Goal: Task Accomplishment & Management: Use online tool/utility

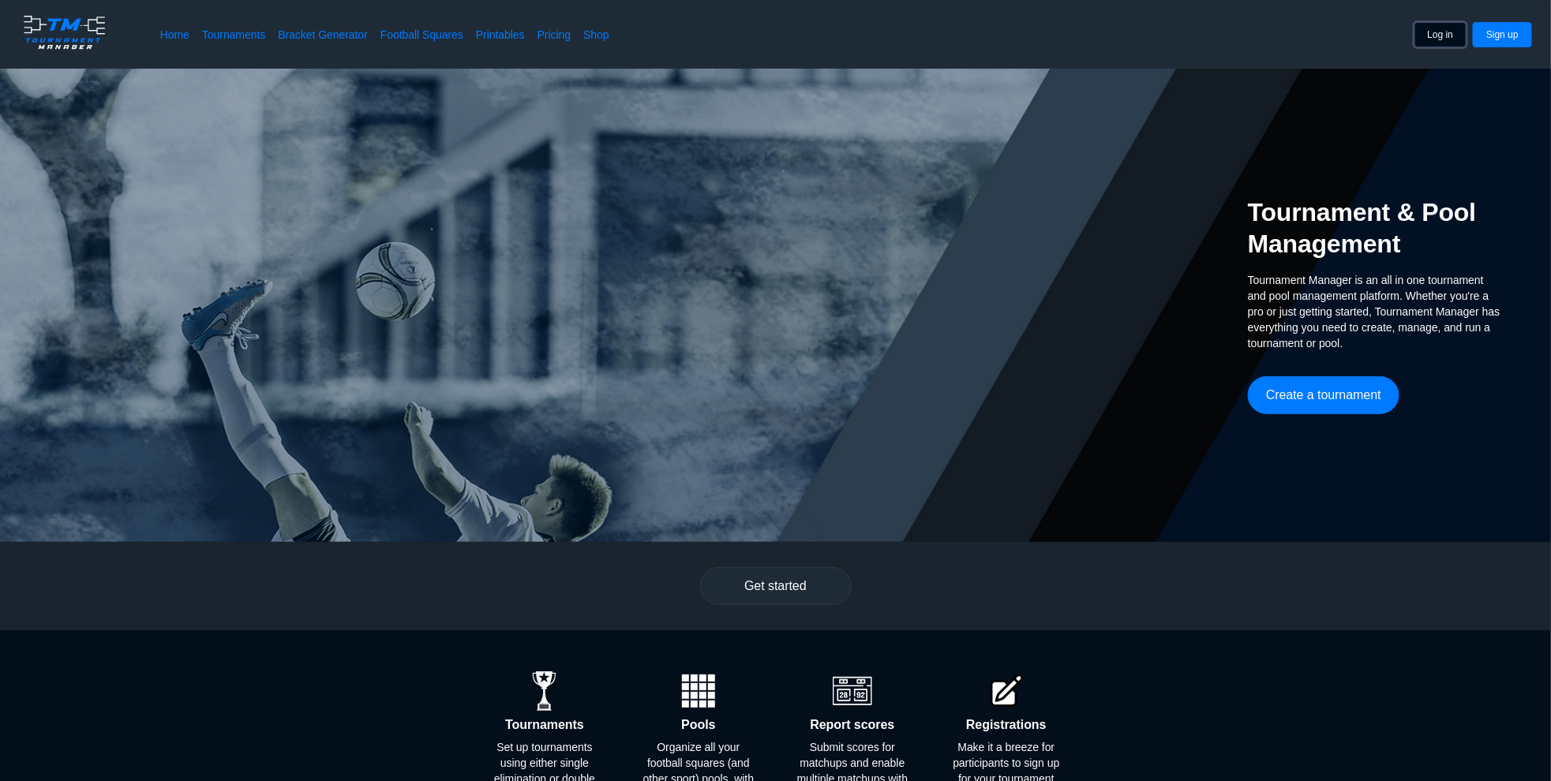
click at [1446, 34] on button "Log in" at bounding box center [1440, 34] width 53 height 25
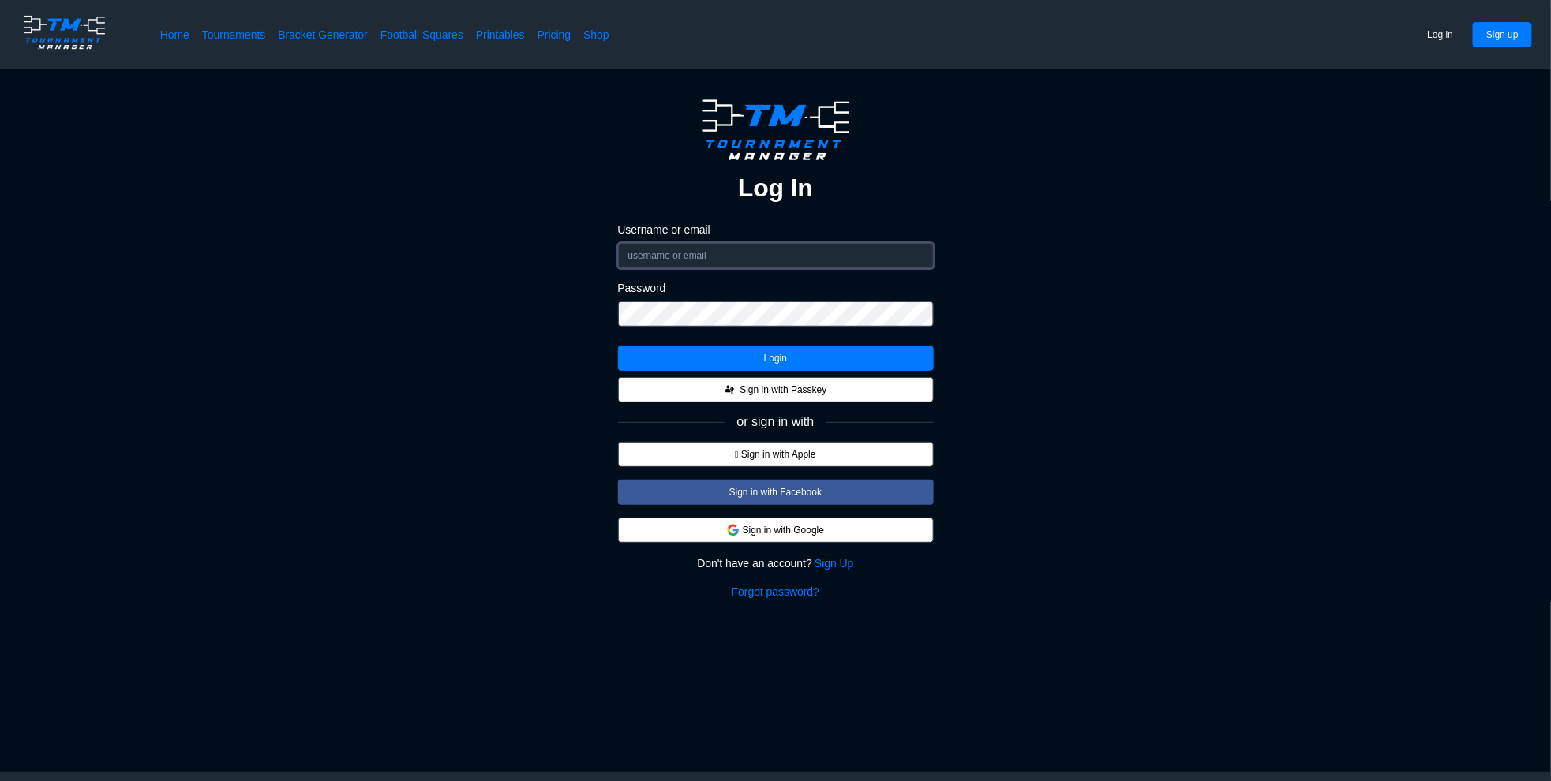
click at [820, 245] on input "Username or email" at bounding box center [776, 255] width 316 height 25
click at [813, 249] on input "Username or email" at bounding box center [776, 255] width 316 height 25
click at [803, 529] on button "Sign in with Google" at bounding box center [776, 530] width 316 height 25
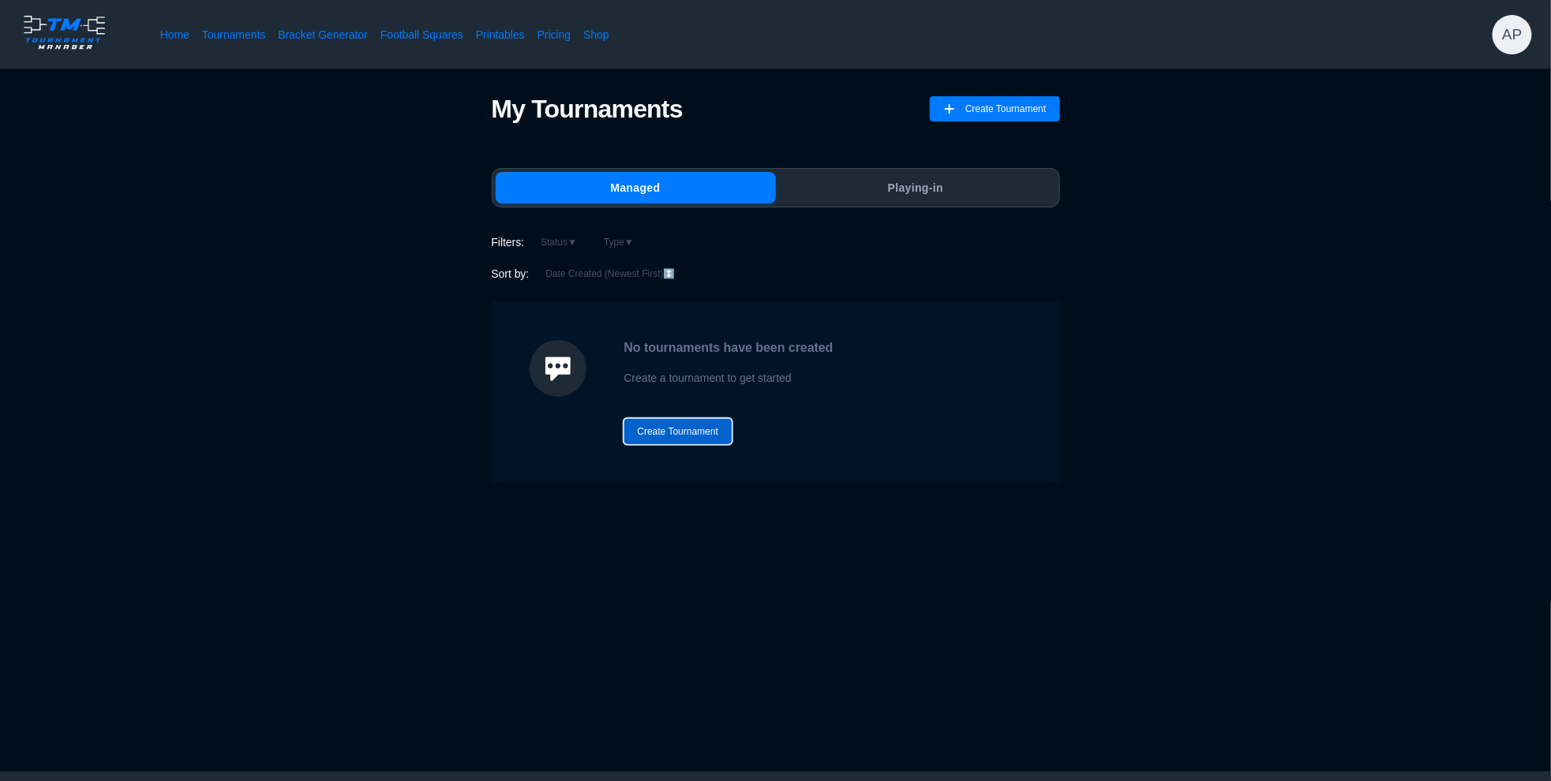
click at [717, 436] on button "Create Tournament" at bounding box center [678, 431] width 108 height 25
